Goal: Transaction & Acquisition: Purchase product/service

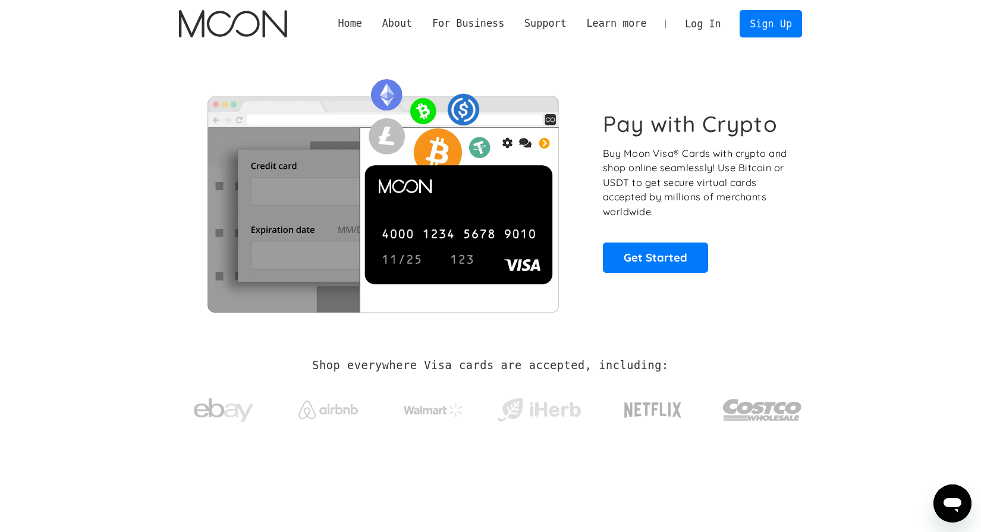
click at [690, 33] on link "Log In" at bounding box center [703, 24] width 56 height 26
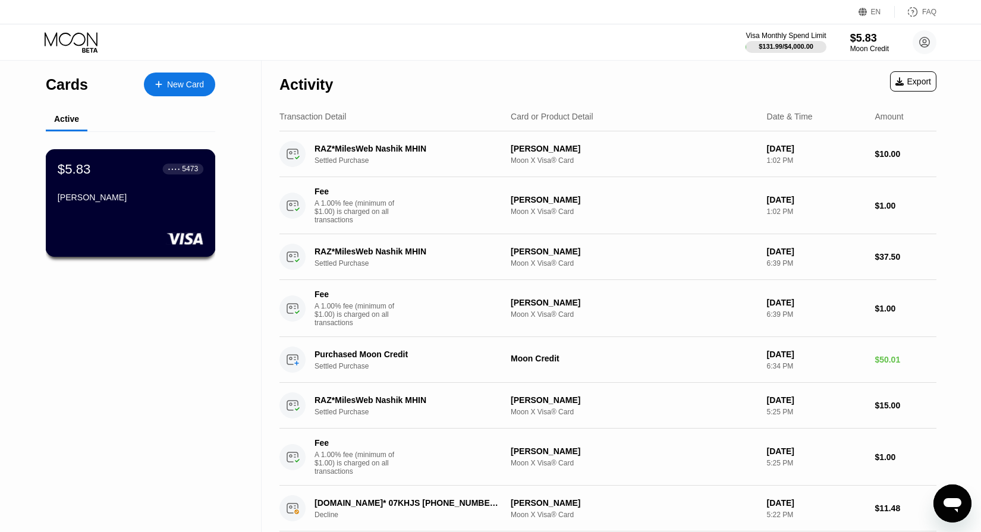
click at [120, 186] on div "$5.83 ● ● ● ● 5473 Rahul Singh" at bounding box center [131, 184] width 146 height 46
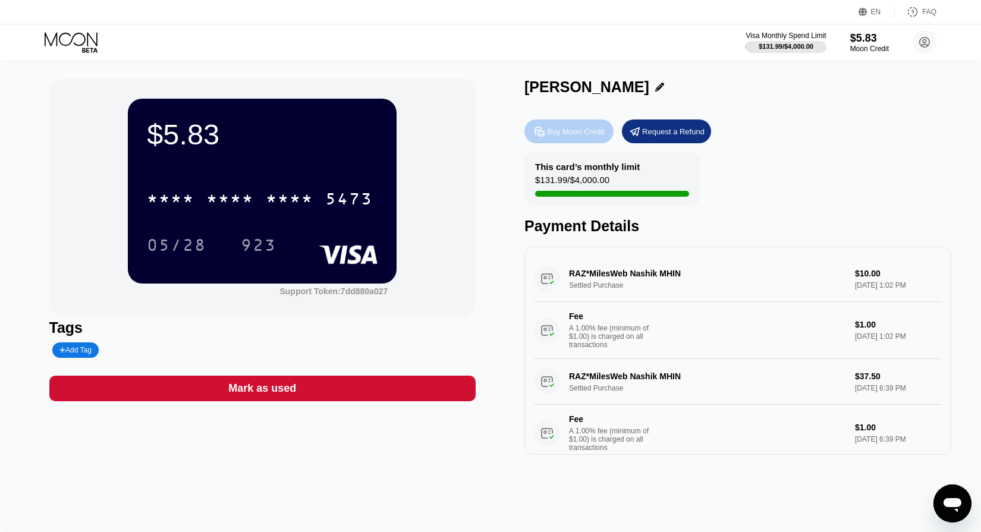
click at [584, 133] on div "Buy Moon Credit" at bounding box center [576, 132] width 58 height 10
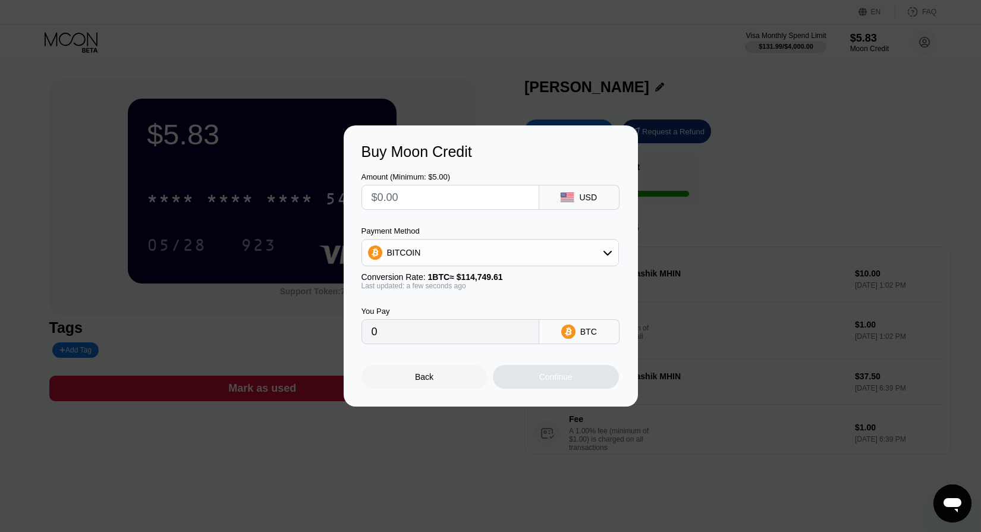
click at [412, 196] on input "text" at bounding box center [451, 198] width 158 height 24
type input "$1"
type input "0.00000872"
type input "$15"
type input "0.00013072"
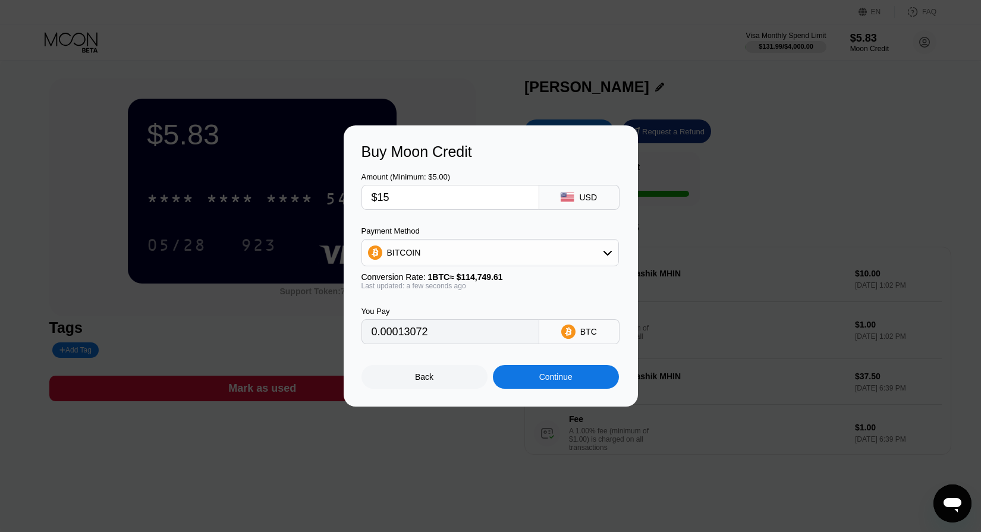
type input "$15"
click at [444, 257] on div "BITCOIN" at bounding box center [490, 253] width 256 height 24
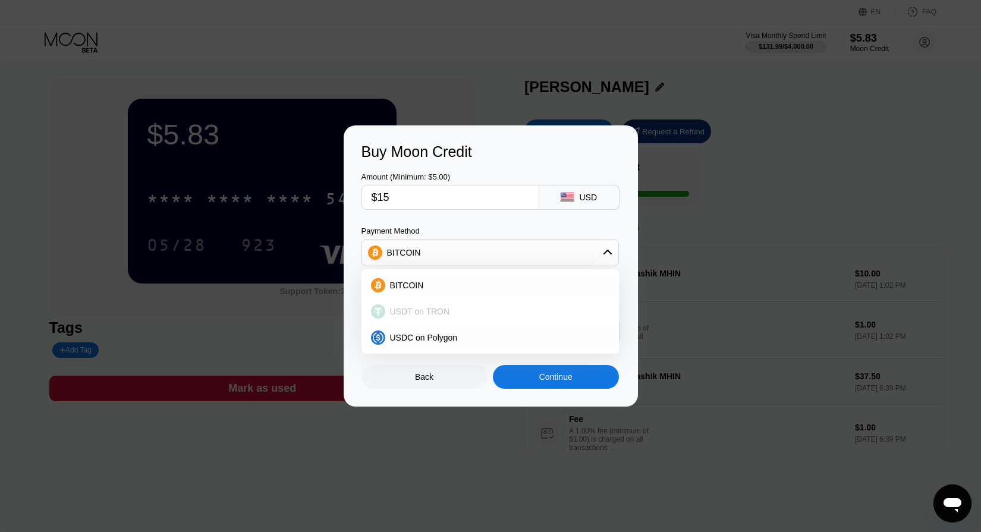
click at [411, 315] on span "USDT on TRON" at bounding box center [420, 312] width 60 height 10
type input "15.15"
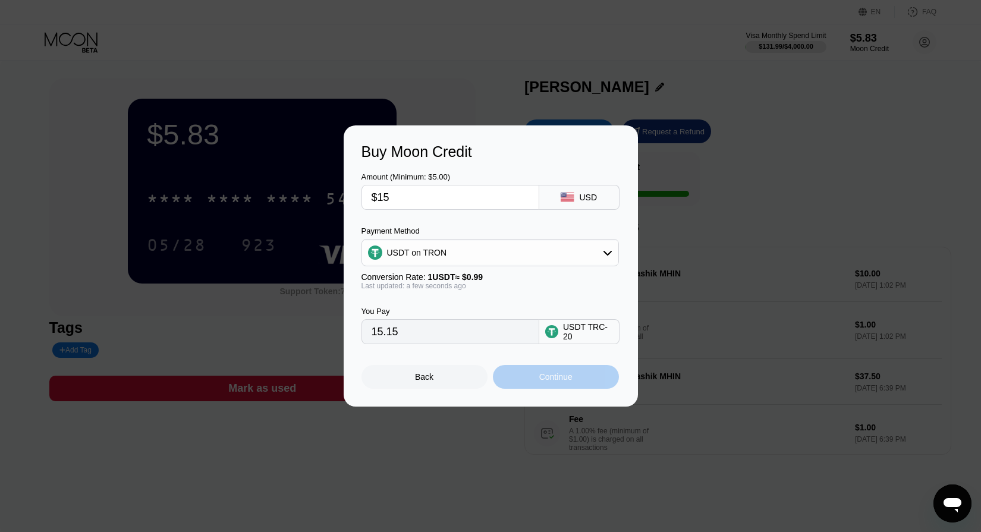
click at [573, 379] on div "Continue" at bounding box center [556, 377] width 126 height 24
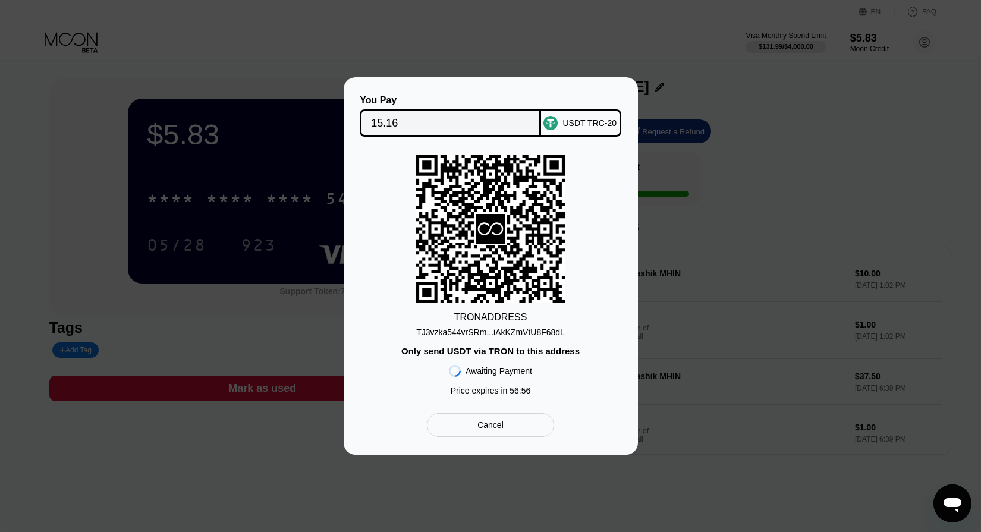
click at [505, 249] on icon at bounding box center [490, 229] width 149 height 146
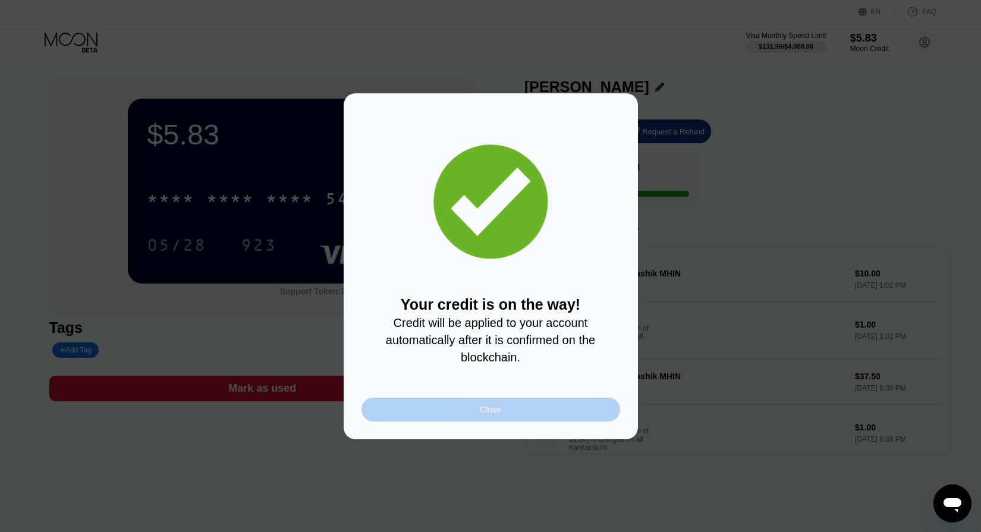
click at [501, 404] on div "Close" at bounding box center [490, 410] width 259 height 24
